Goal: Task Accomplishment & Management: Use online tool/utility

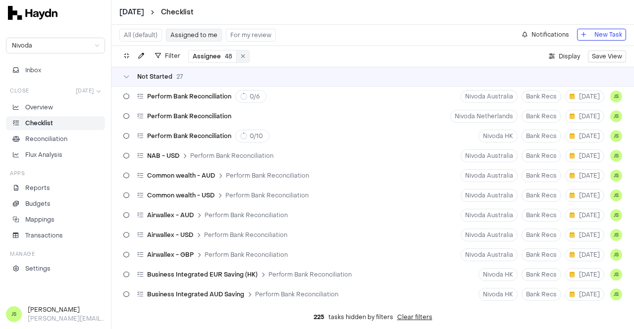
click at [245, 55] on button at bounding box center [243, 57] width 12 height 12
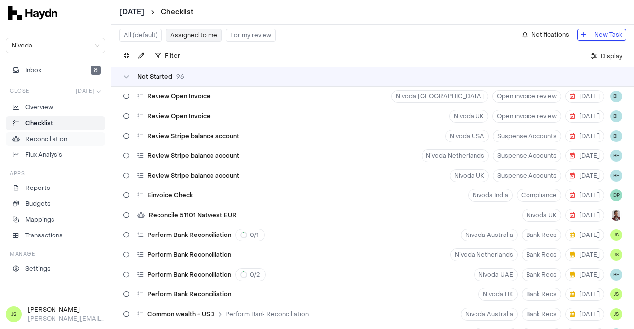
click at [65, 69] on button "Inbox 8" at bounding box center [55, 70] width 99 height 14
click at [32, 72] on span "Inbox" at bounding box center [33, 70] width 16 height 9
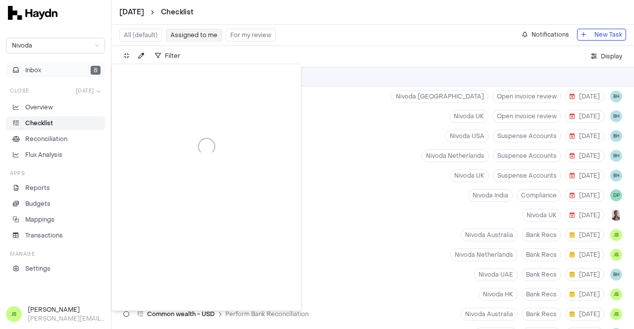
click at [55, 73] on button "Inbox 8" at bounding box center [55, 70] width 99 height 14
drag, startPoint x: 31, startPoint y: 71, endPoint x: 257, endPoint y: 91, distance: 226.3
click at [31, 71] on span "Inbox" at bounding box center [33, 70] width 17 height 9
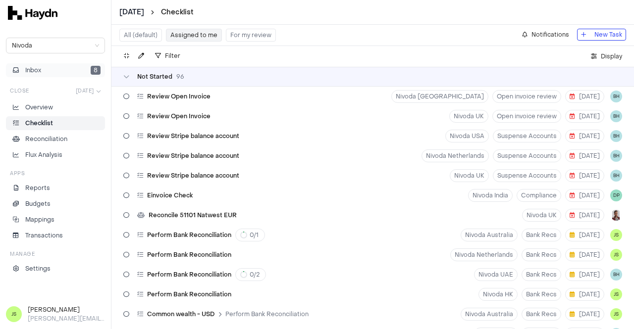
click at [80, 68] on button "Inbox 8" at bounding box center [55, 70] width 99 height 14
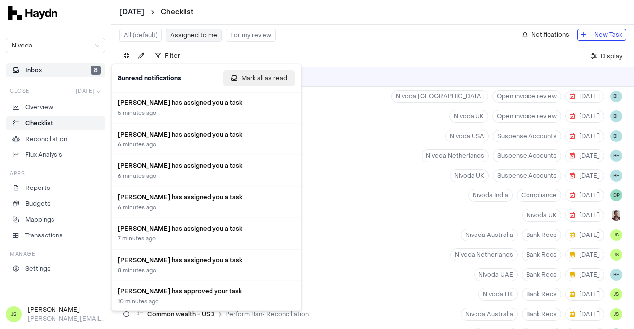
click at [266, 76] on span "Mark all as read" at bounding box center [264, 78] width 46 height 10
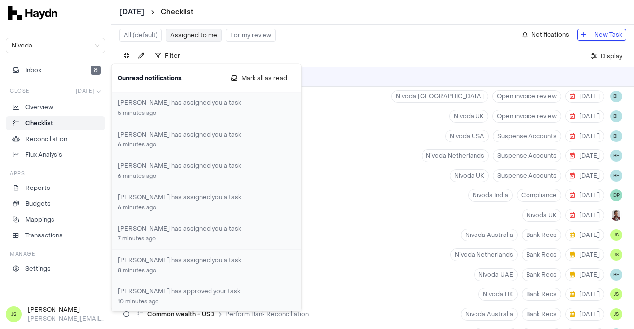
click at [40, 125] on p "Checklist" at bounding box center [39, 123] width 28 height 9
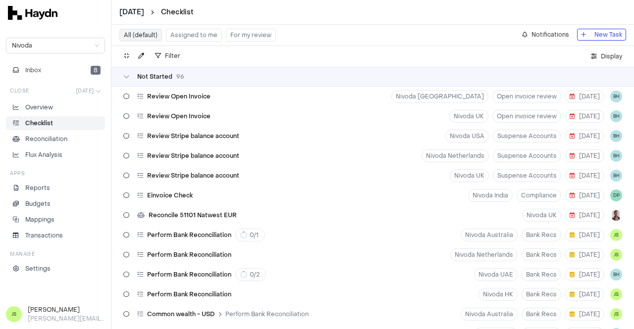
click at [199, 29] on button "Assigned to me" at bounding box center [194, 35] width 56 height 13
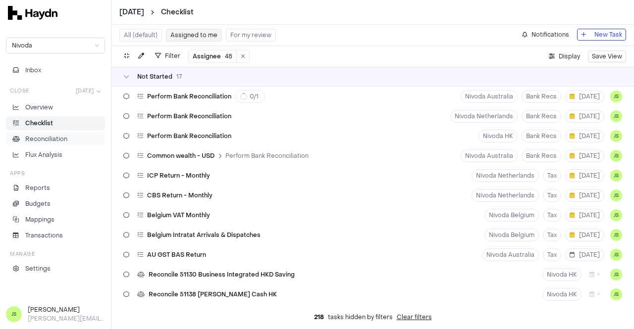
click at [64, 141] on p "Reconciliation" at bounding box center [46, 139] width 42 height 9
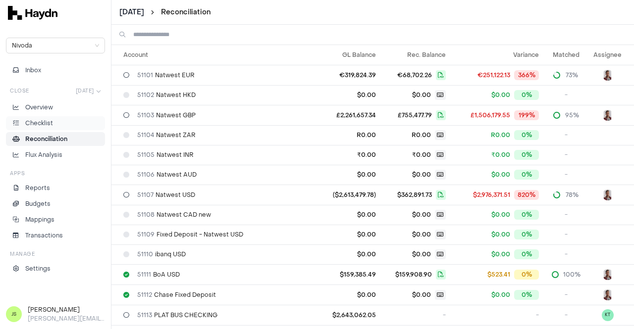
click at [34, 125] on p "Checklist" at bounding box center [39, 123] width 28 height 9
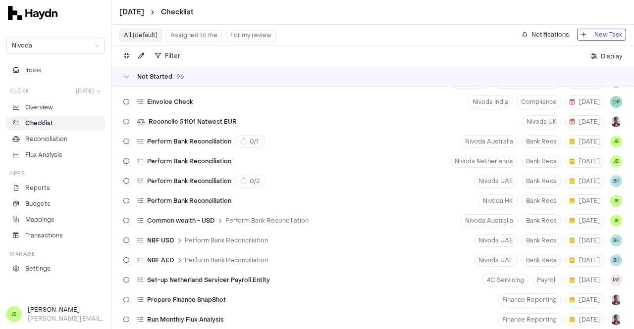
scroll to position [198, 0]
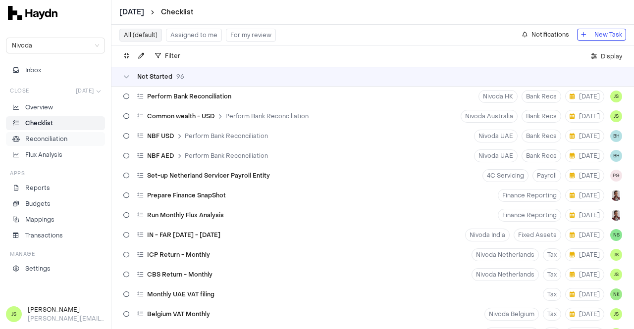
click at [52, 138] on p "Reconciliation" at bounding box center [46, 139] width 42 height 9
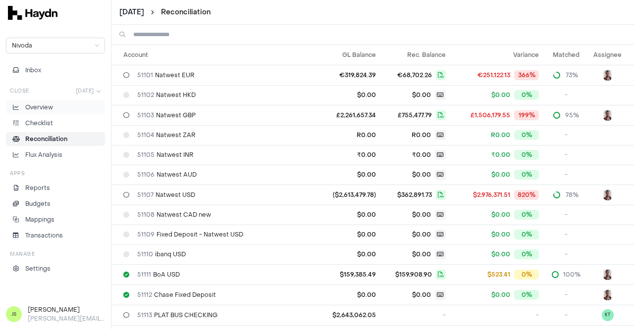
click at [38, 111] on p "Overview" at bounding box center [39, 107] width 28 height 9
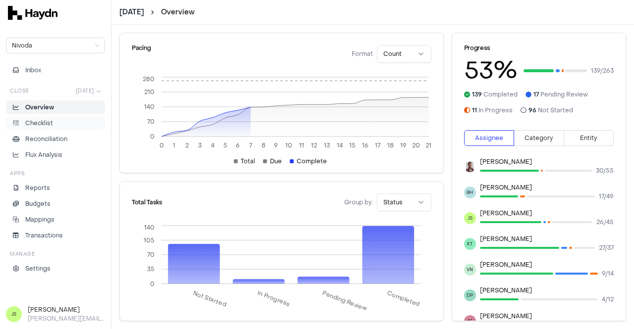
click at [48, 119] on p "Checklist" at bounding box center [39, 123] width 28 height 9
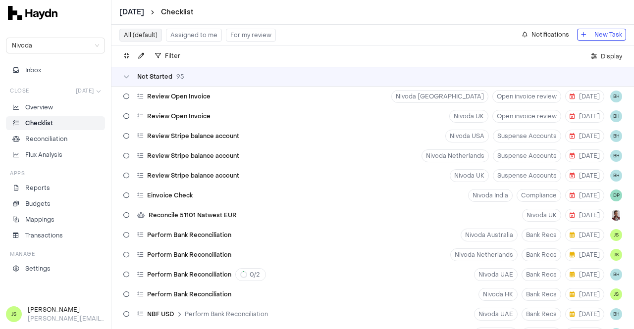
click at [188, 35] on button "Assigned to me" at bounding box center [194, 35] width 56 height 13
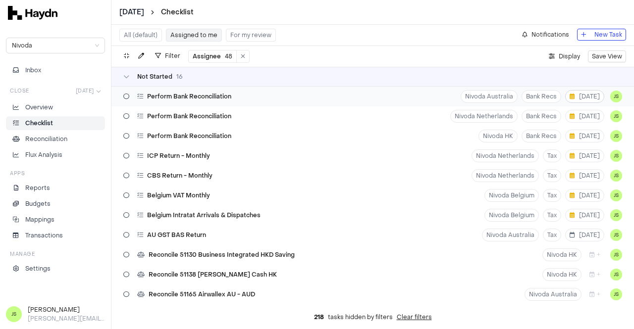
click at [587, 96] on span "[DATE]" at bounding box center [585, 97] width 30 height 8
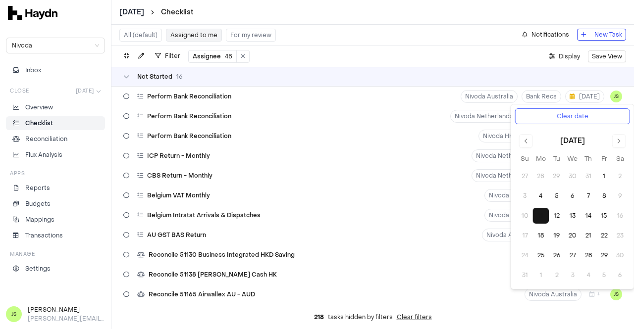
click at [588, 110] on button "Clear date" at bounding box center [572, 117] width 115 height 16
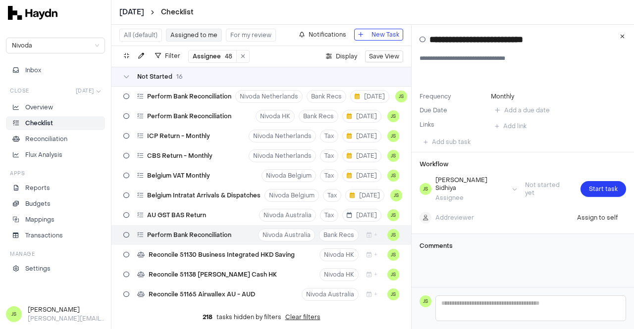
click at [613, 34] on input "**********" at bounding box center [528, 40] width 197 height 14
click at [623, 36] on icon "button" at bounding box center [622, 37] width 4 height 6
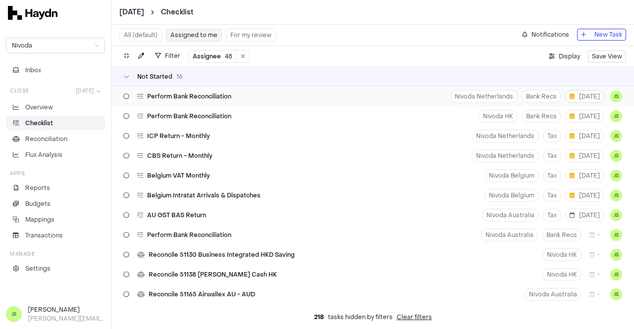
click at [573, 95] on span "[DATE]" at bounding box center [585, 97] width 30 height 8
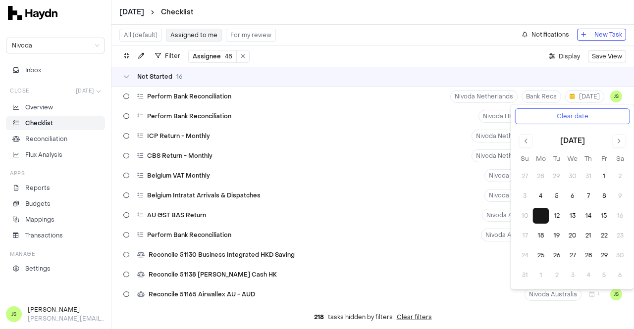
click at [601, 121] on button "Clear date" at bounding box center [572, 117] width 115 height 16
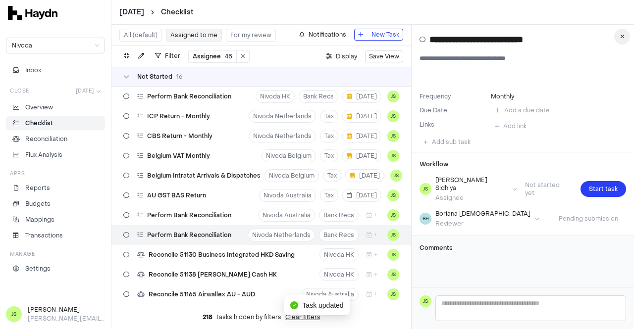
click at [619, 36] on button "button" at bounding box center [622, 37] width 16 height 16
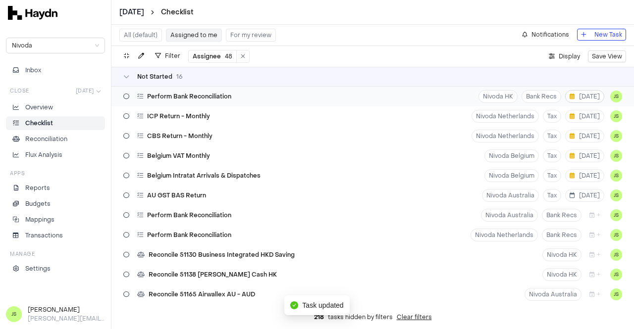
click at [579, 98] on span "[DATE]" at bounding box center [585, 97] width 30 height 8
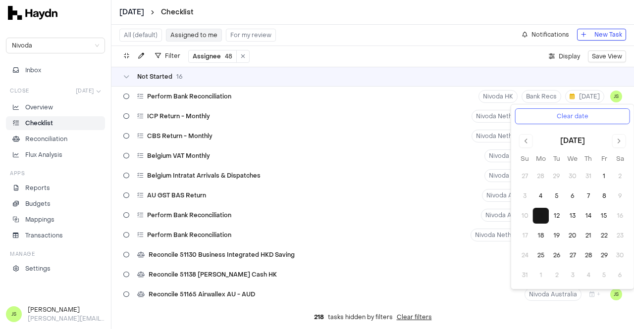
click at [591, 115] on button "Clear date" at bounding box center [572, 117] width 115 height 16
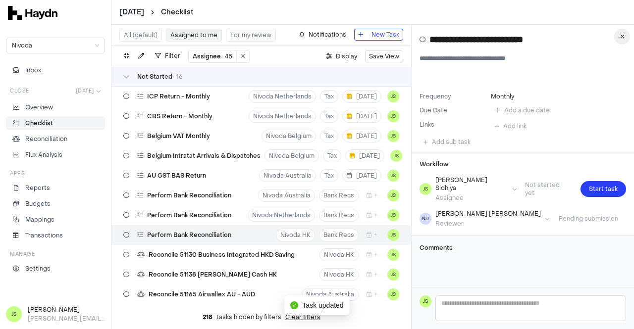
click at [622, 40] on button "button" at bounding box center [622, 37] width 16 height 16
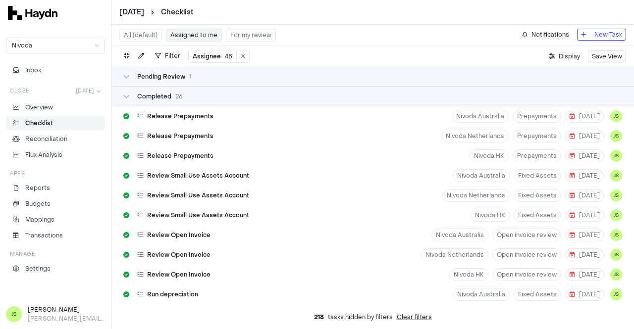
scroll to position [297, 0]
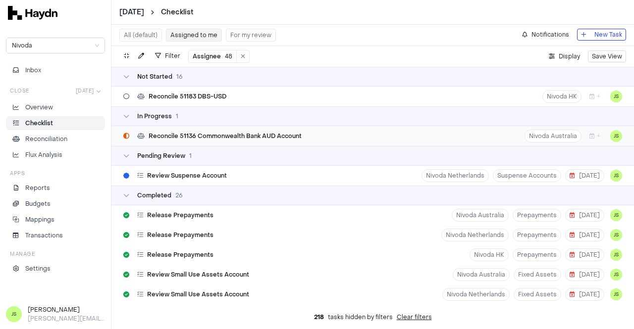
click at [259, 135] on span "Reconcile 51136 Commonwealth Bank AUD Account" at bounding box center [225, 136] width 153 height 8
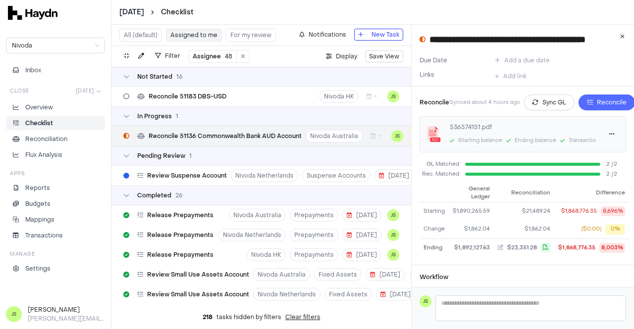
click at [592, 104] on icon "button" at bounding box center [590, 103] width 6 height 6
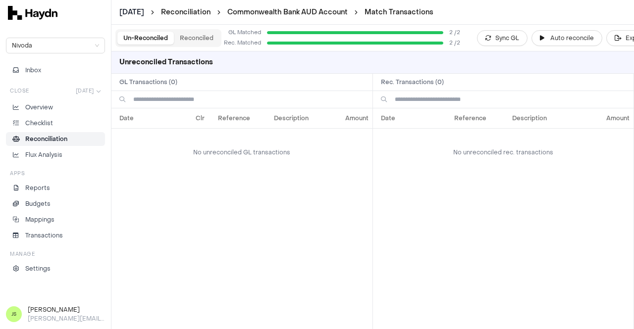
click at [48, 133] on link "Reconciliation" at bounding box center [55, 139] width 99 height 14
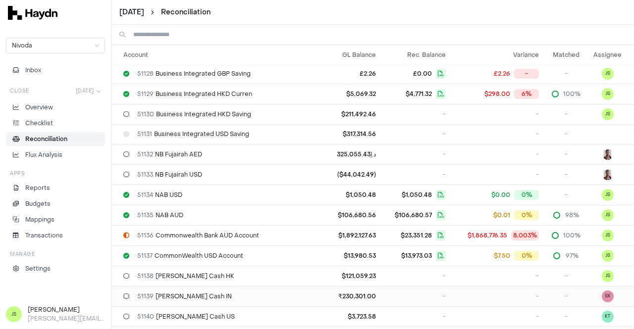
scroll to position [595, 0]
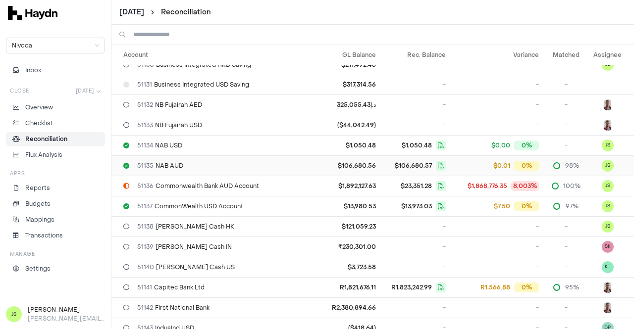
click at [253, 163] on div "51135 NAB AUD" at bounding box center [216, 166] width 186 height 8
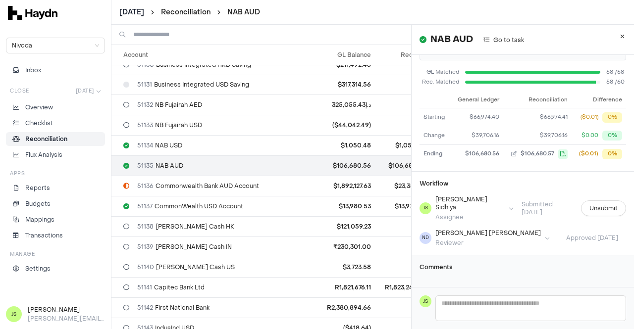
scroll to position [67, 0]
click at [620, 37] on button "button" at bounding box center [622, 37] width 16 height 16
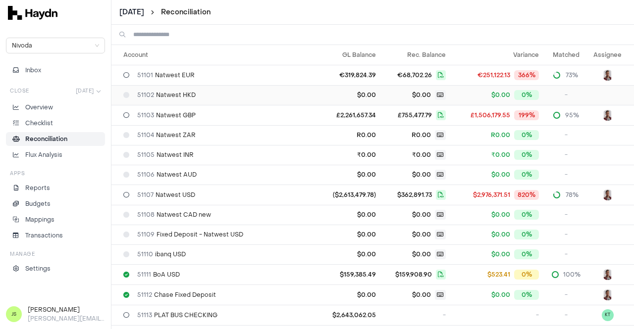
click at [179, 94] on span "51102 Natwest HKD" at bounding box center [166, 95] width 58 height 8
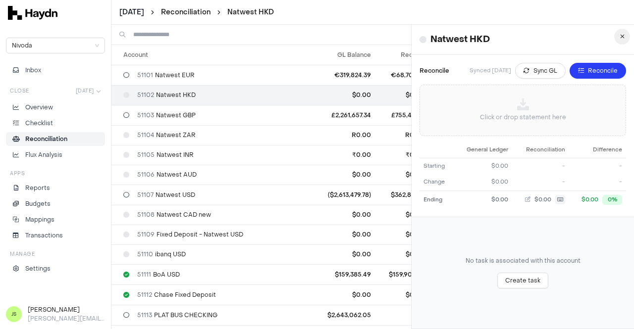
click at [614, 31] on button "button" at bounding box center [622, 37] width 16 height 16
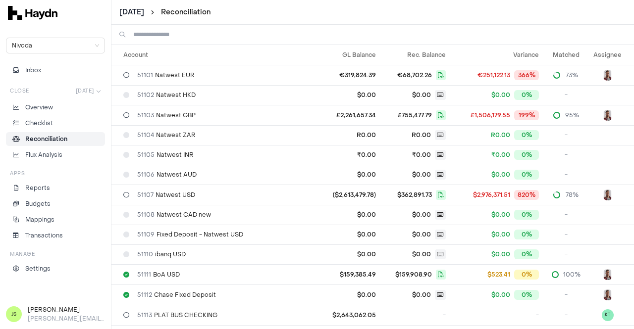
click at [59, 141] on p "Reconciliation" at bounding box center [46, 139] width 42 height 9
click at [56, 120] on li "Checklist" at bounding box center [55, 123] width 90 height 9
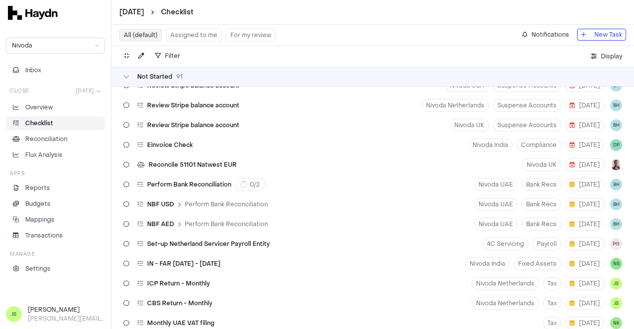
scroll to position [50, 0]
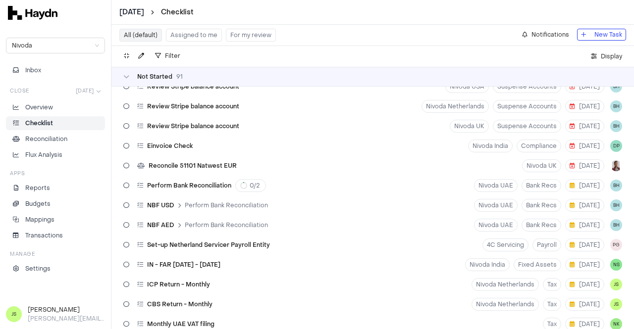
click at [194, 34] on button "Assigned to me" at bounding box center [194, 35] width 56 height 13
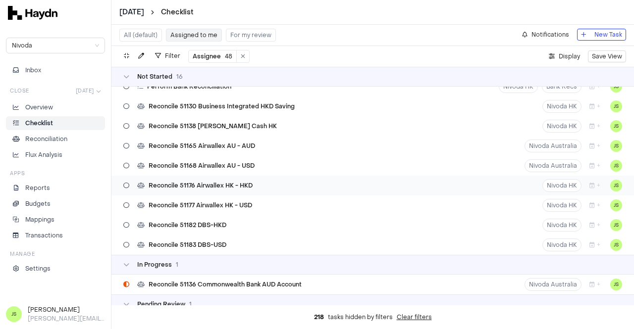
scroll to position [99, 0]
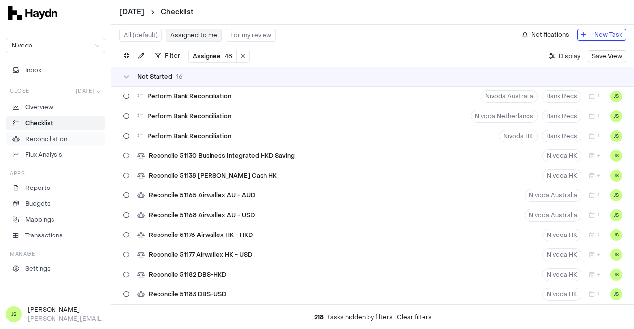
click at [58, 139] on p "Reconciliation" at bounding box center [46, 139] width 42 height 9
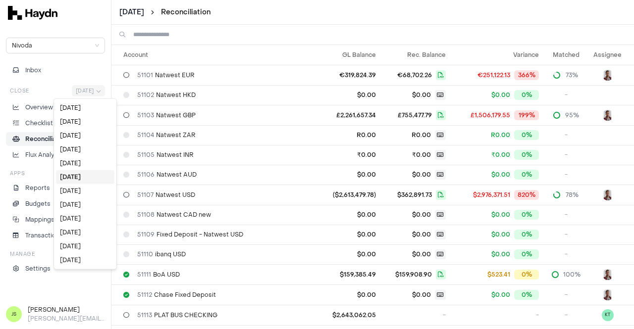
click at [86, 94] on html "[DATE] Reconciliation Nivoda Inbox Close [DATE] Overview Checklist Reconciliati…" at bounding box center [317, 164] width 634 height 329
click at [86, 218] on div "[DATE]" at bounding box center [85, 219] width 58 height 14
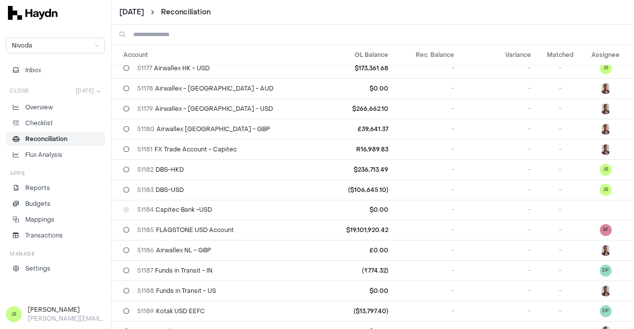
scroll to position [589, 0]
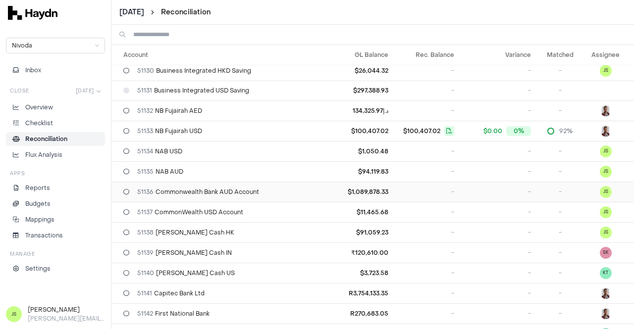
click at [233, 190] on span "51136 Commonwealth Bank AUD Account" at bounding box center [198, 192] width 122 height 8
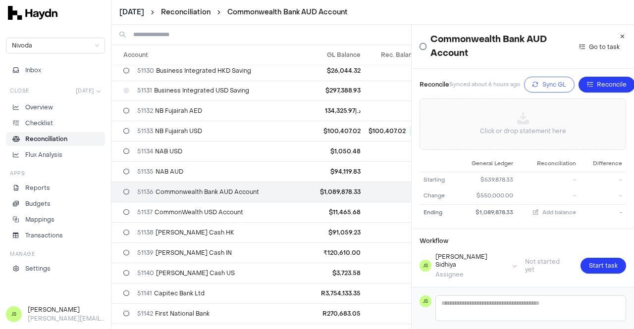
click at [536, 84] on icon "button" at bounding box center [536, 85] width 6 height 6
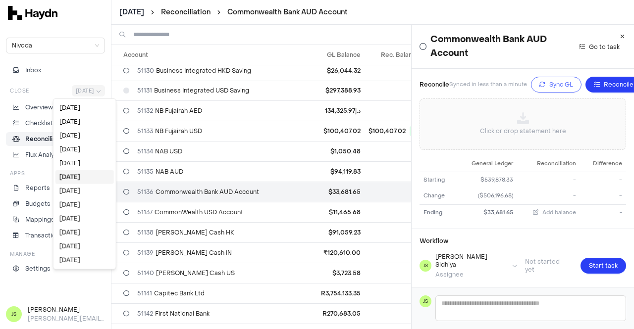
click at [86, 93] on html "[DATE] Reconciliation Commonwealth Bank AUD Account Nivoda Inbox Close [DATE] O…" at bounding box center [317, 164] width 634 height 329
click at [81, 158] on div "[DATE]" at bounding box center [84, 164] width 58 height 14
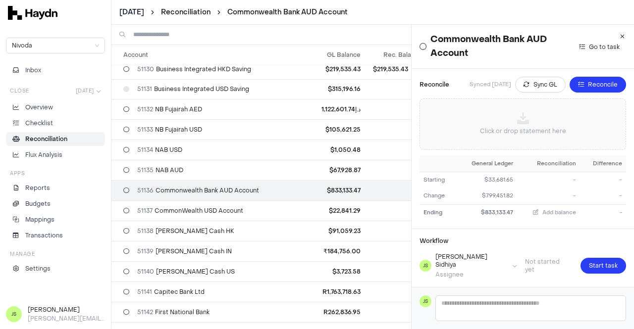
scroll to position [593, 0]
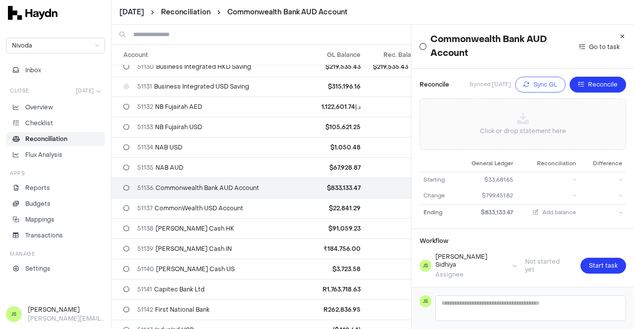
click at [516, 86] on button "Sync GL" at bounding box center [540, 85] width 51 height 16
click at [64, 87] on html "[DATE] Reconciliation Commonwealth Bank AUD Account Nivoda Inbox Close [DATE] O…" at bounding box center [317, 164] width 634 height 329
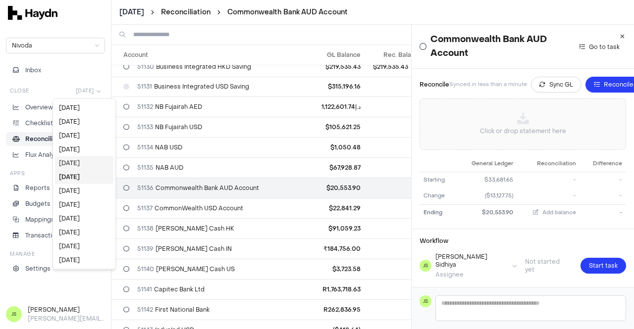
click at [81, 160] on div "[DATE]" at bounding box center [84, 164] width 58 height 14
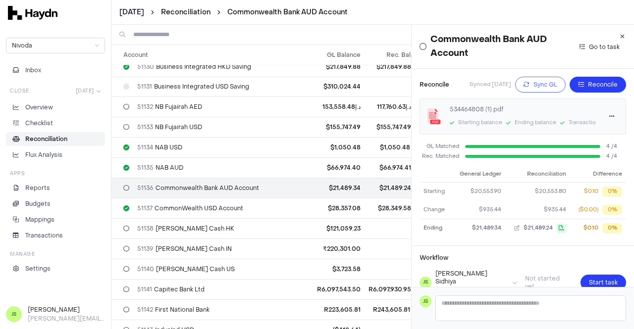
click at [534, 87] on span "Sync GL" at bounding box center [546, 85] width 24 height 10
click at [67, 140] on li "Reconciliation" at bounding box center [55, 139] width 90 height 9
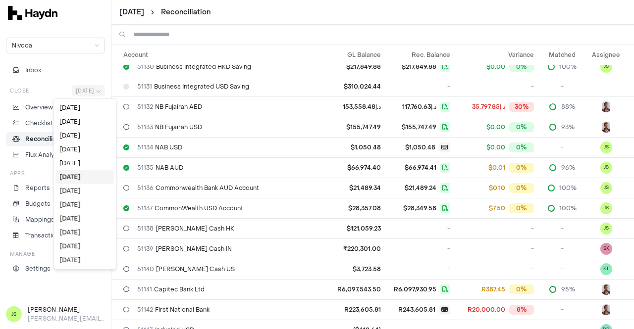
click at [72, 92] on html "[DATE] Reconciliation Nivoda Inbox Close [DATE] Overview Checklist Reconciliati…" at bounding box center [317, 164] width 634 height 329
click at [89, 165] on div "[DATE]" at bounding box center [84, 164] width 58 height 14
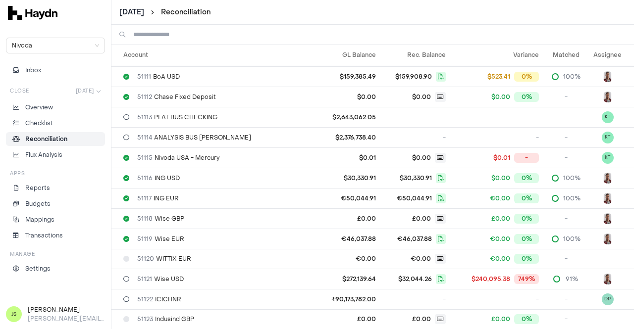
scroll to position [589, 0]
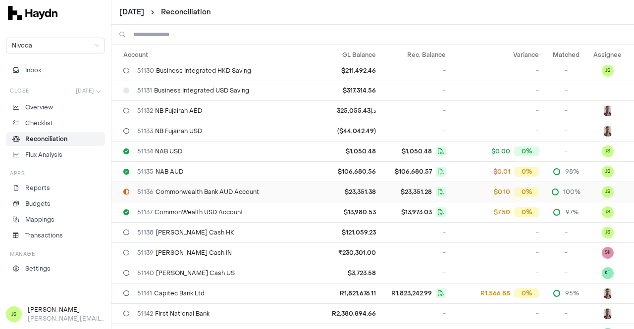
click at [229, 189] on span "51136 Commonwealth Bank AUD Account" at bounding box center [198, 192] width 122 height 8
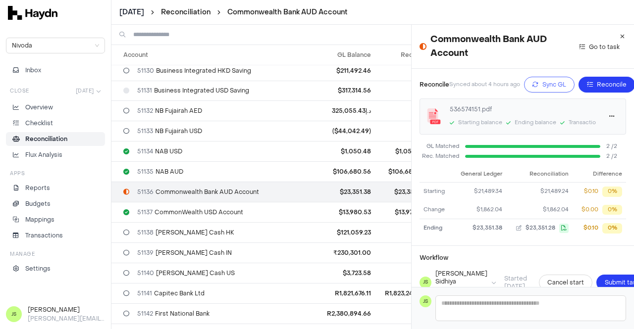
click at [553, 83] on span "Sync GL" at bounding box center [555, 85] width 24 height 10
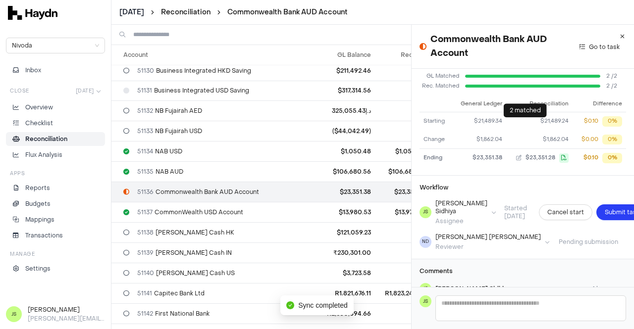
scroll to position [111, 0]
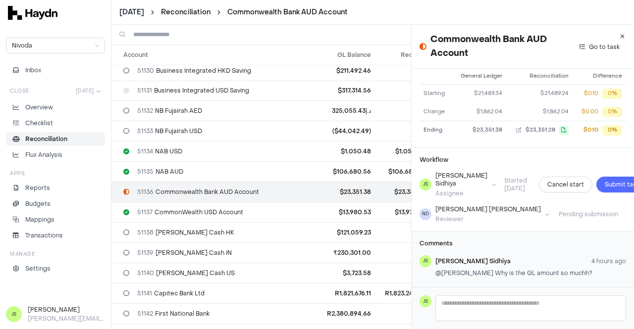
click at [605, 180] on span "Submit task" at bounding box center [622, 185] width 35 height 10
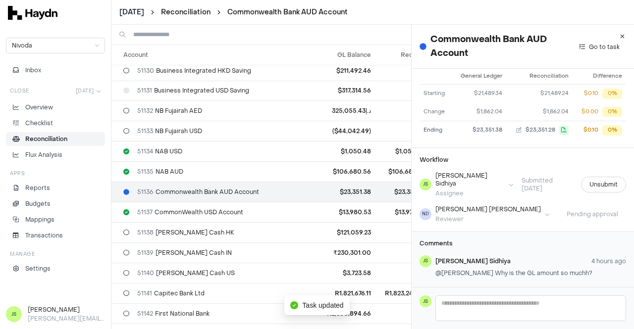
scroll to position [103, 0]
click at [620, 35] on icon "button" at bounding box center [622, 37] width 4 height 6
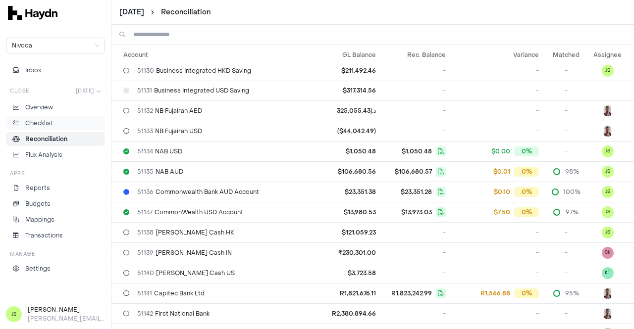
click at [53, 121] on li "Checklist" at bounding box center [55, 123] width 90 height 9
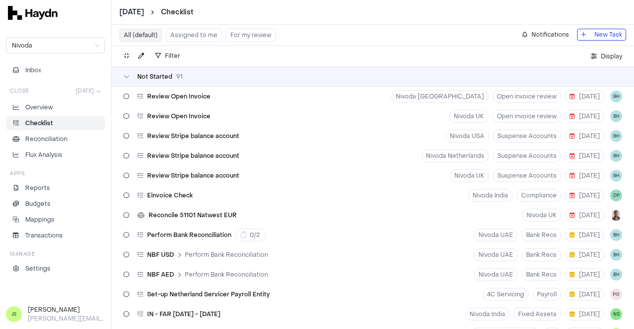
click at [184, 37] on button "Assigned to me" at bounding box center [194, 35] width 56 height 13
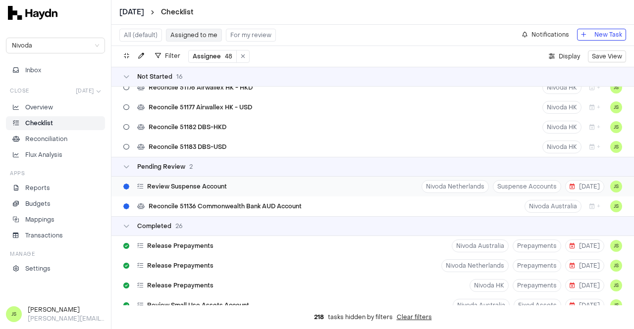
scroll to position [198, 0]
